Goal: Obtain resource: Download file/media

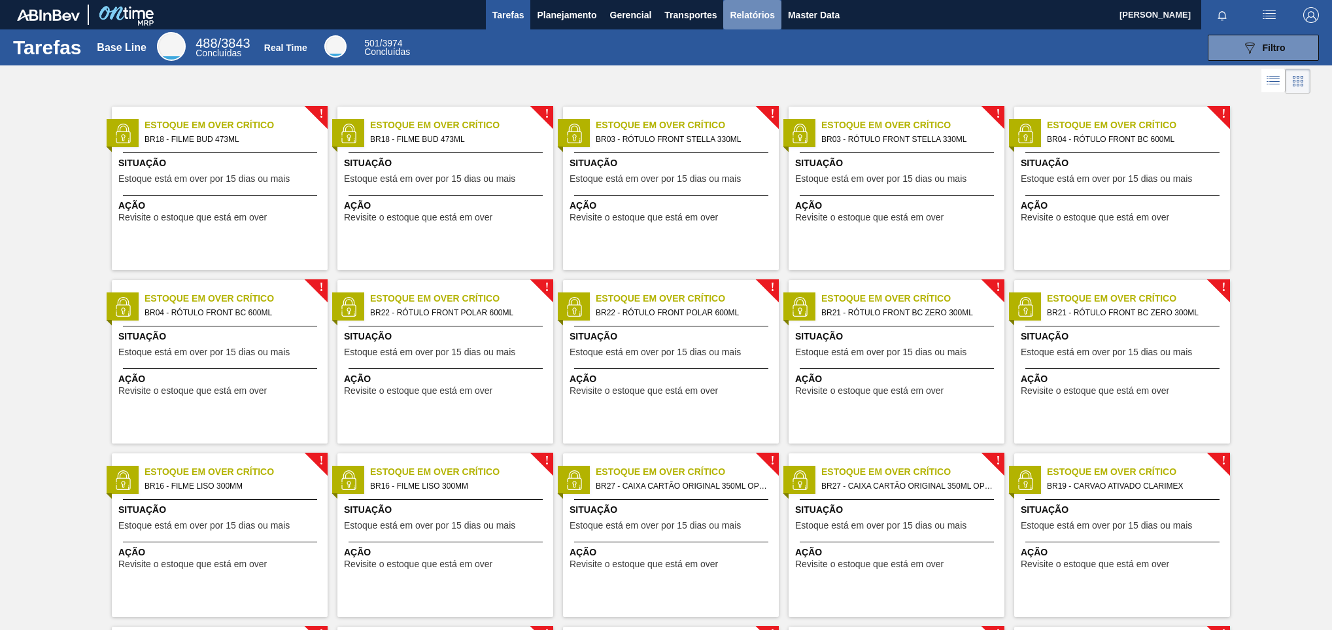
click at [732, 18] on span "Relatórios" at bounding box center [752, 15] width 44 height 16
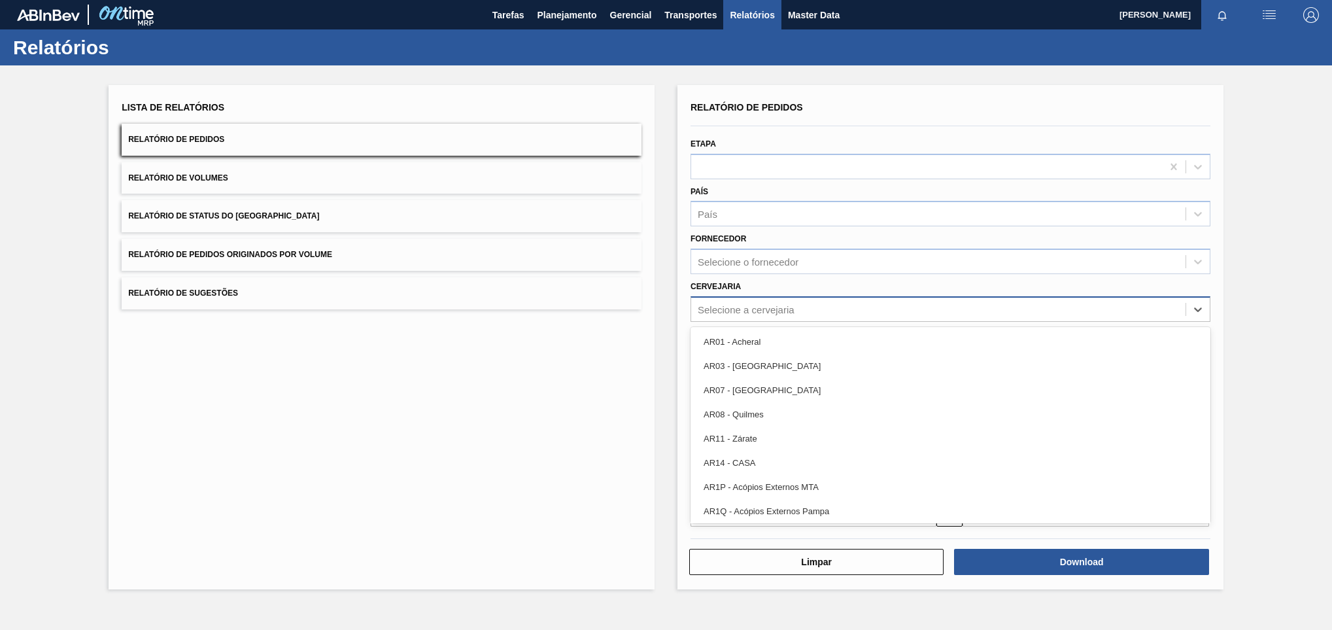
click at [748, 313] on div "Selecione a cervejaria" at bounding box center [746, 308] width 97 height 11
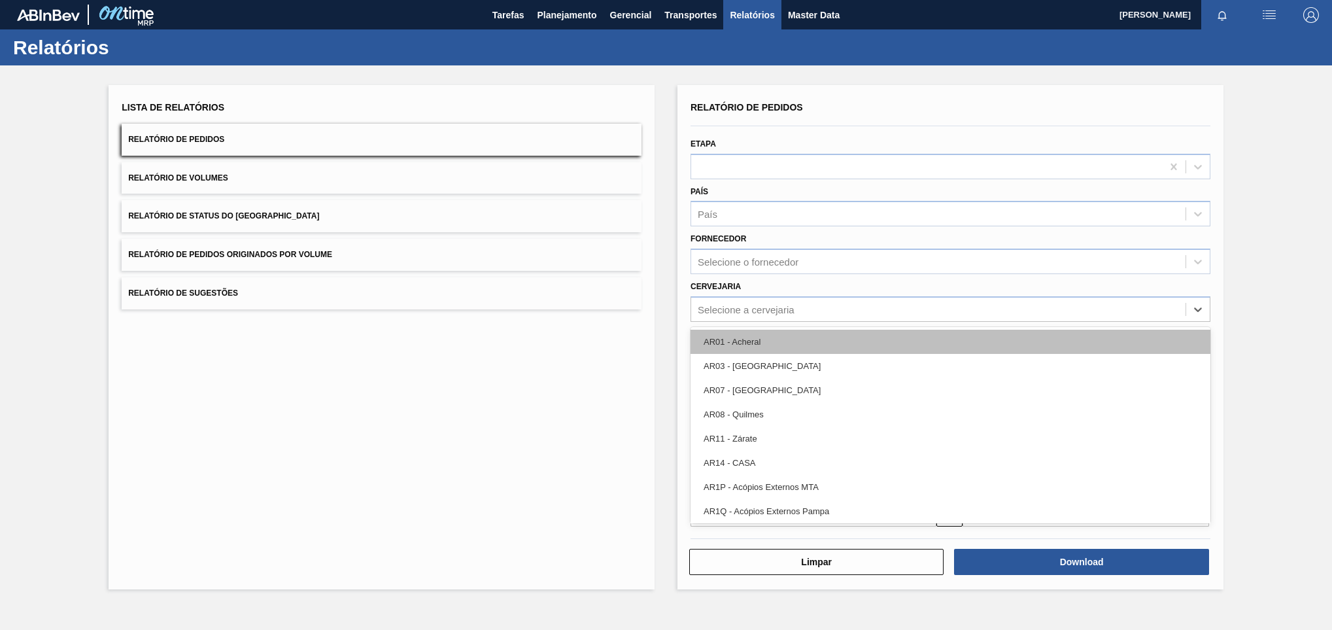
paste input "BR13"
type input "BR13"
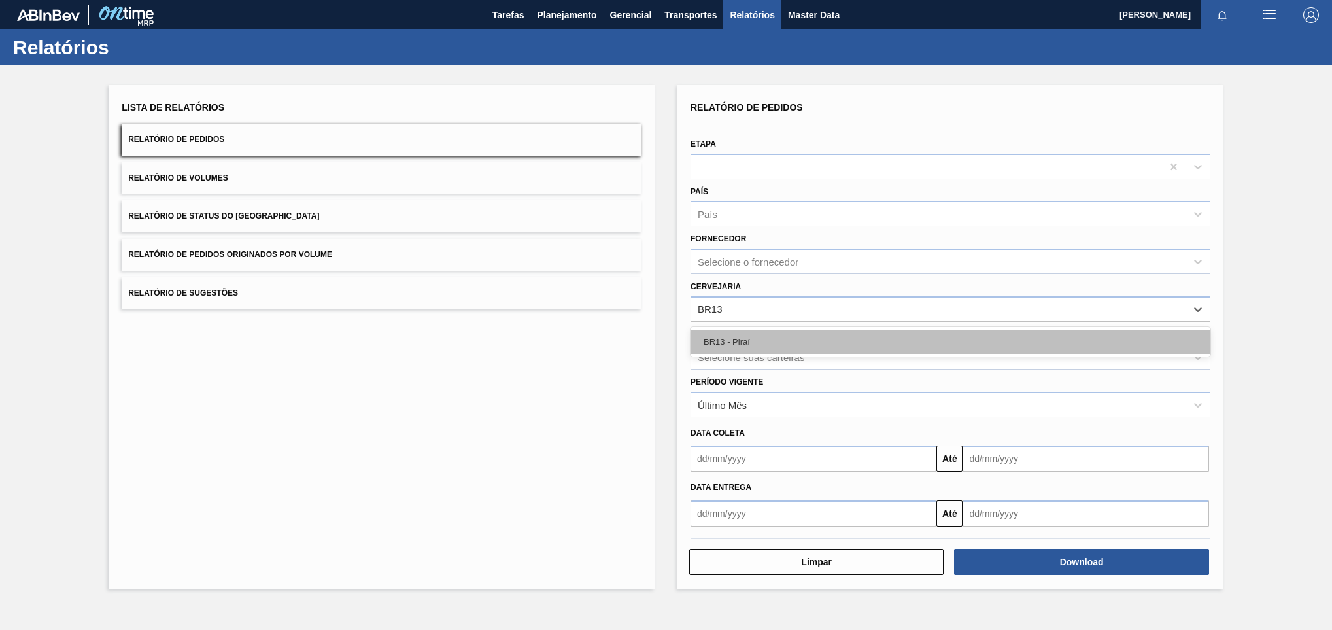
click at [732, 343] on div "BR13 - Piraí" at bounding box center [951, 342] width 520 height 24
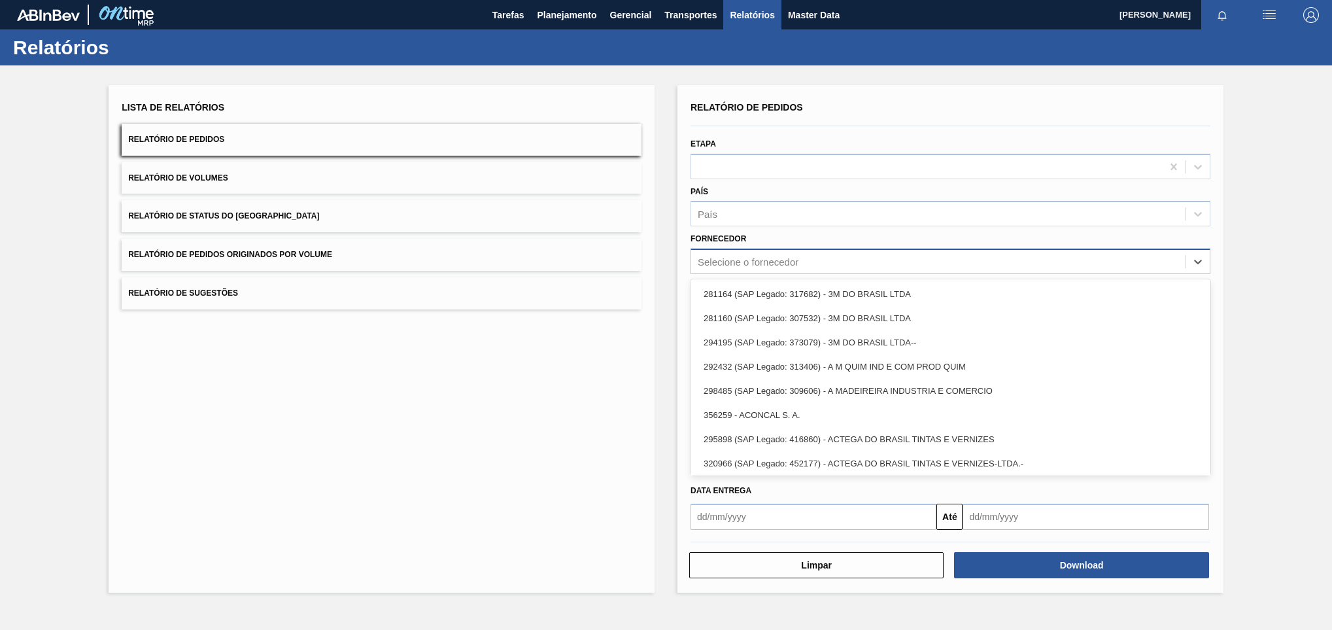
click at [742, 260] on div "Selecione o fornecedor" at bounding box center [748, 261] width 101 height 11
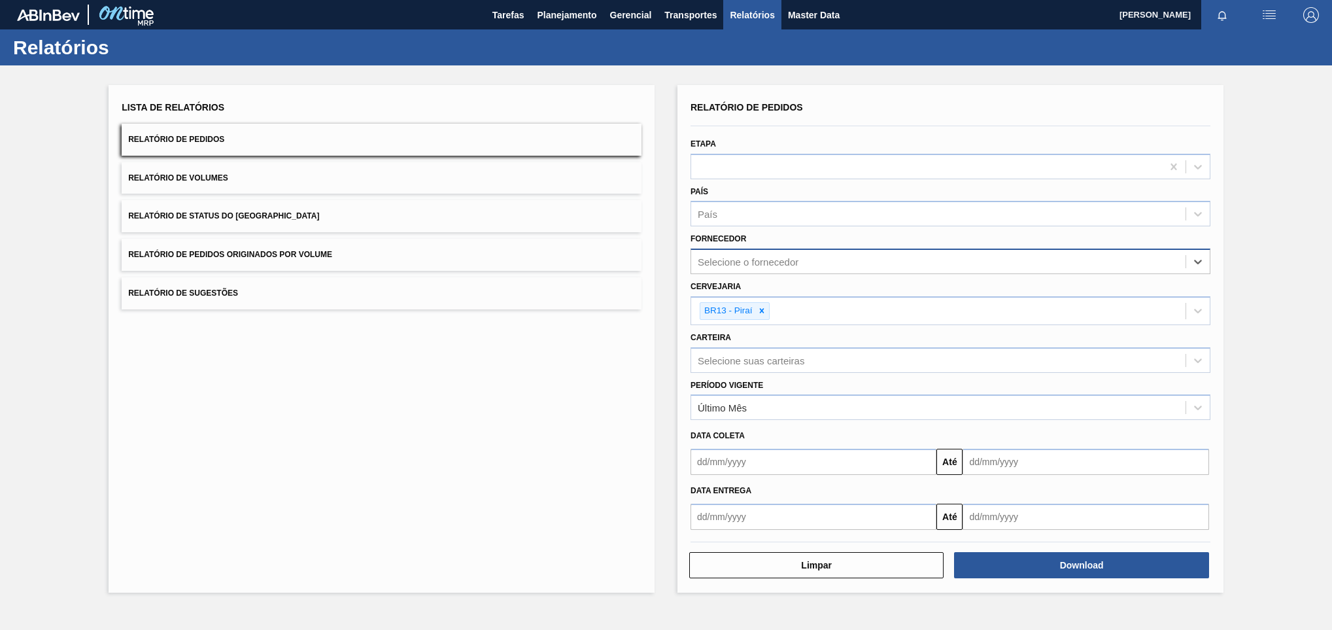
click at [732, 263] on div "Selecione o fornecedor" at bounding box center [748, 261] width 101 height 11
paste input "289877"
type input "289877"
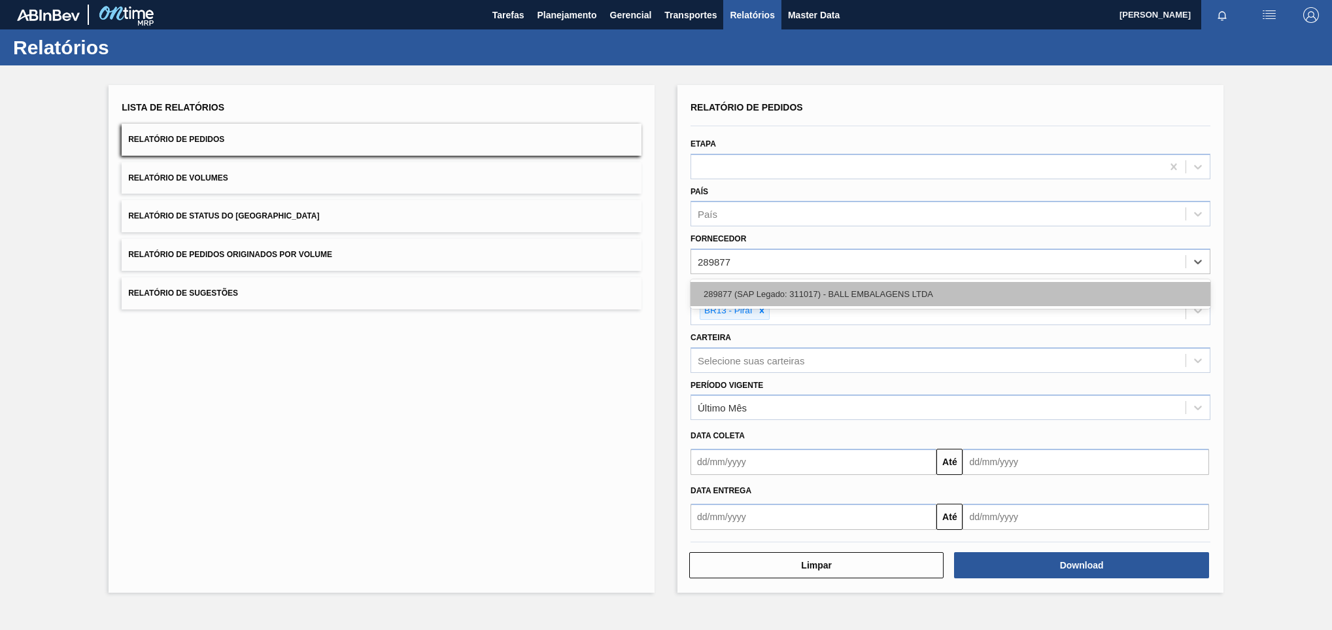
click at [740, 302] on div "289877 (SAP Legado: 311017) - BALL EMBALAGENS LTDA" at bounding box center [951, 294] width 520 height 24
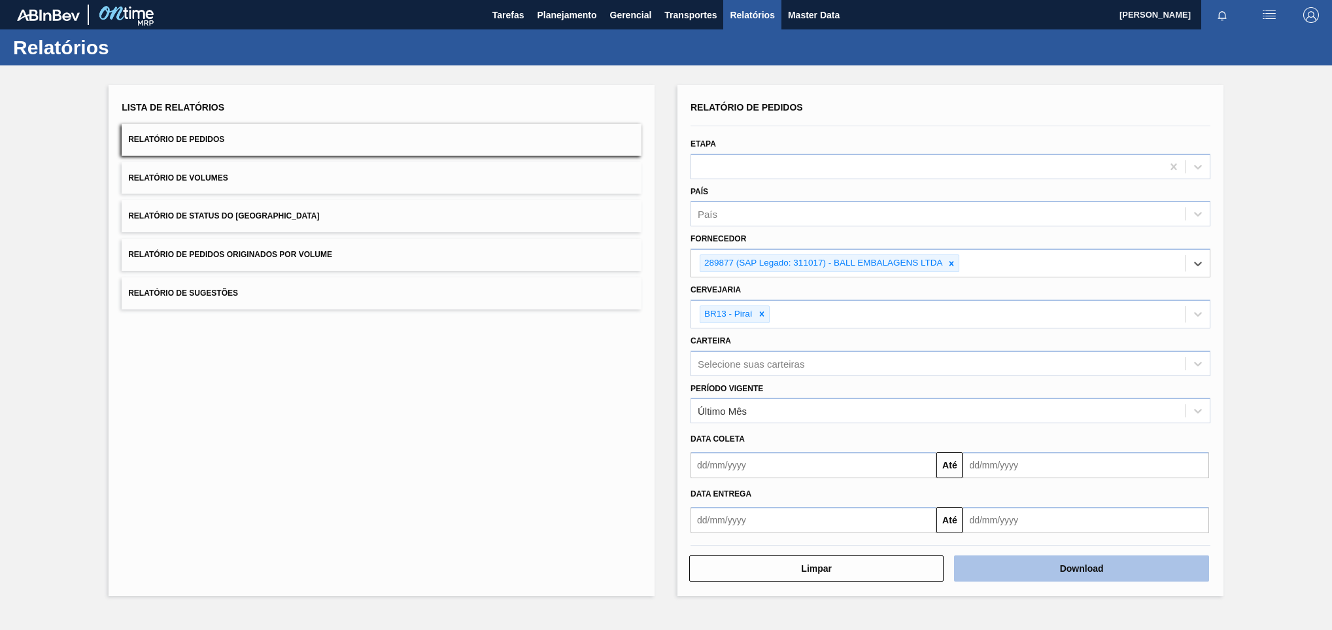
click at [1059, 574] on button "Download" at bounding box center [1081, 568] width 254 height 26
